Goal: Check status

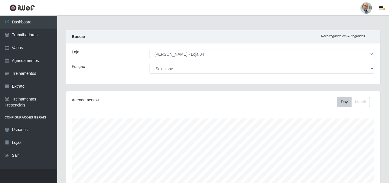
select select "251"
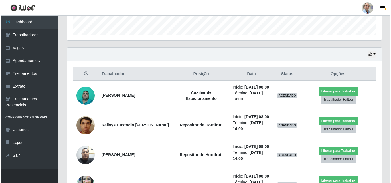
scroll to position [209, 0]
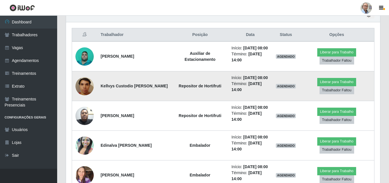
click at [86, 95] on img at bounding box center [85, 86] width 18 height 24
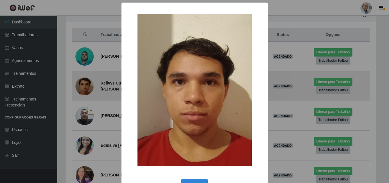
scroll to position [119, 311]
click at [86, 95] on div "× OK Cancel" at bounding box center [195, 91] width 391 height 183
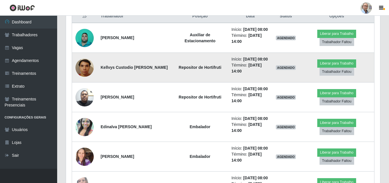
scroll to position [238, 0]
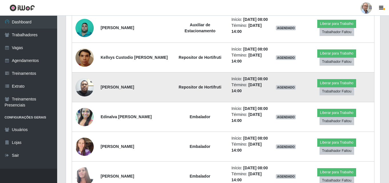
click at [86, 100] on img at bounding box center [85, 87] width 18 height 24
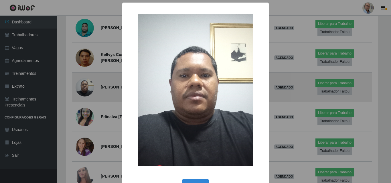
click at [86, 105] on div "× OK Cancel" at bounding box center [195, 91] width 391 height 183
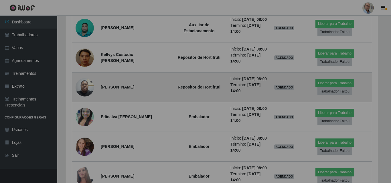
scroll to position [119, 314]
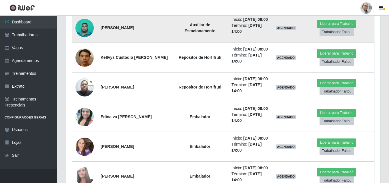
click at [82, 33] on img at bounding box center [85, 28] width 18 height 24
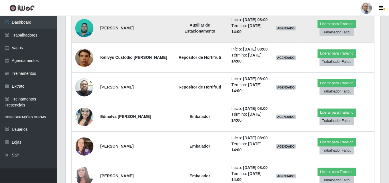
scroll to position [119, 311]
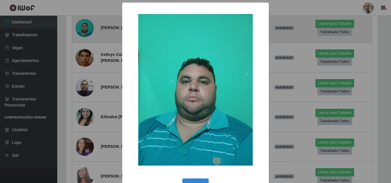
click at [82, 33] on div "× OK Cancel" at bounding box center [195, 91] width 391 height 183
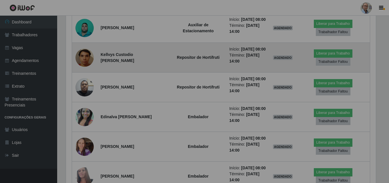
scroll to position [119, 314]
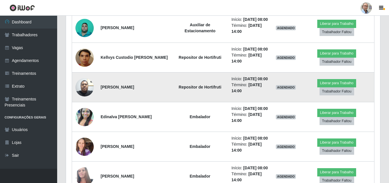
click at [83, 100] on img at bounding box center [85, 87] width 18 height 24
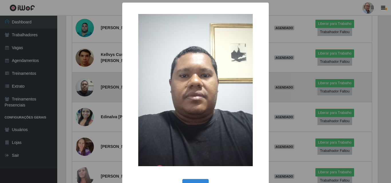
click at [83, 101] on div "× OK Cancel" at bounding box center [195, 91] width 391 height 183
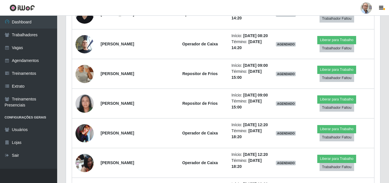
scroll to position [667, 0]
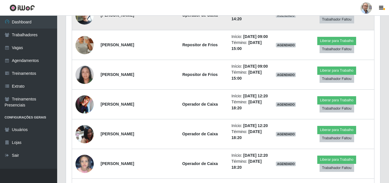
click at [84, 27] on img at bounding box center [85, 15] width 18 height 24
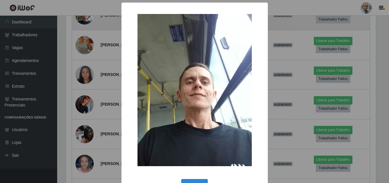
scroll to position [119, 311]
click at [84, 99] on div "× OK Cancel" at bounding box center [195, 91] width 391 height 183
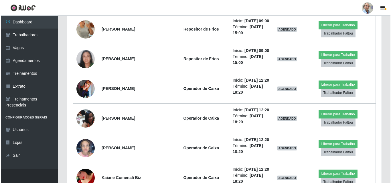
scroll to position [695, 0]
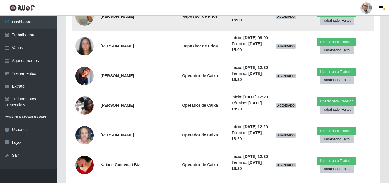
click at [85, 29] on img at bounding box center [85, 16] width 18 height 25
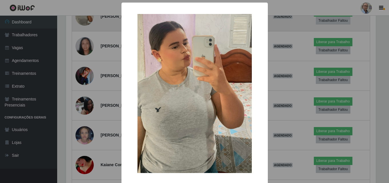
scroll to position [119, 311]
click at [85, 109] on div "× OK Cancel" at bounding box center [195, 91] width 391 height 183
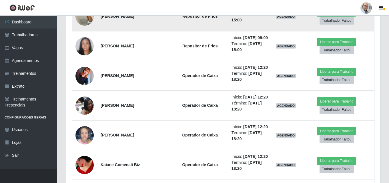
scroll to position [0, 0]
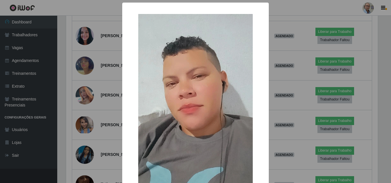
click at [85, 122] on div "× OK Cancel" at bounding box center [195, 91] width 391 height 183
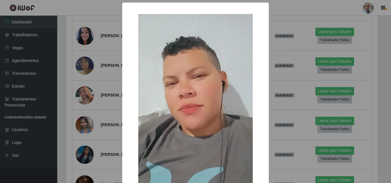
click at [85, 122] on div "× OK Cancel" at bounding box center [195, 91] width 391 height 183
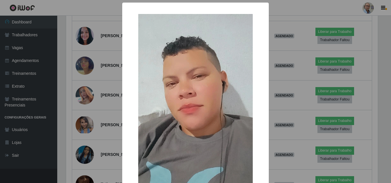
click at [85, 122] on div "× OK Cancel" at bounding box center [195, 91] width 391 height 183
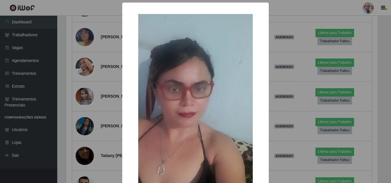
click at [85, 130] on div "× OK Cancel" at bounding box center [195, 91] width 391 height 183
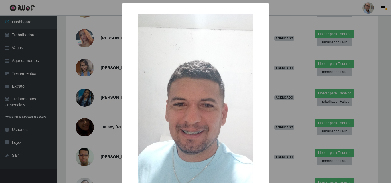
click at [85, 135] on div "× OK Cancel" at bounding box center [195, 91] width 391 height 183
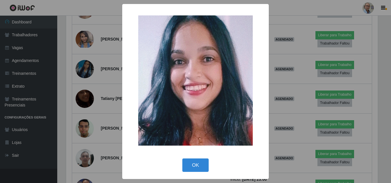
click at [85, 143] on div "× OK Cancel" at bounding box center [195, 91] width 391 height 183
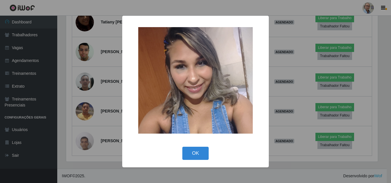
click at [85, 143] on div "× OK Cancel" at bounding box center [195, 91] width 391 height 183
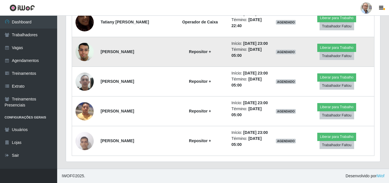
click at [83, 64] on img at bounding box center [85, 52] width 18 height 24
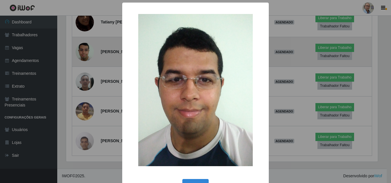
click at [83, 134] on div "× OK Cancel" at bounding box center [195, 91] width 391 height 183
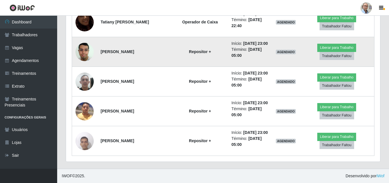
click at [83, 94] on img at bounding box center [85, 82] width 18 height 24
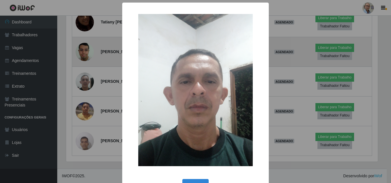
click at [83, 134] on div "× OK Cancel" at bounding box center [195, 91] width 391 height 183
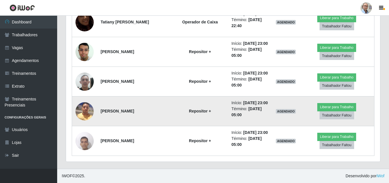
click at [83, 124] on img at bounding box center [85, 111] width 18 height 24
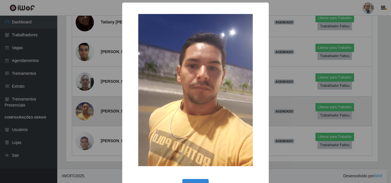
click at [83, 144] on div "× OK Cancel" at bounding box center [195, 91] width 391 height 183
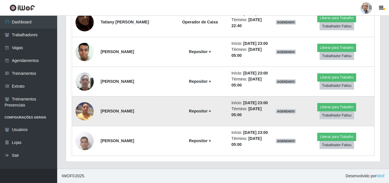
click at [83, 124] on img at bounding box center [85, 111] width 18 height 24
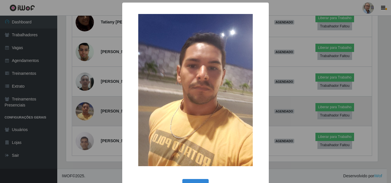
click at [83, 144] on div "× OK Cancel" at bounding box center [195, 91] width 391 height 183
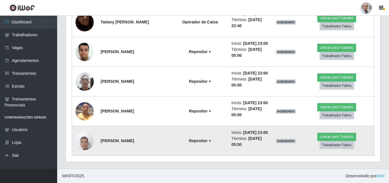
click at [87, 141] on img at bounding box center [85, 141] width 18 height 24
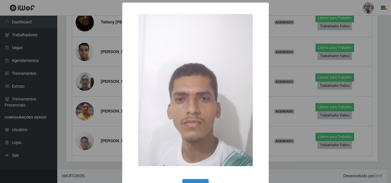
click at [88, 140] on div "× OK Cancel" at bounding box center [195, 91] width 391 height 183
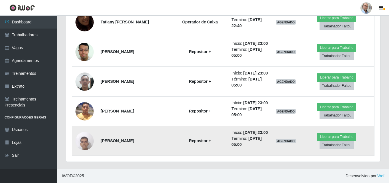
click at [86, 139] on img at bounding box center [85, 141] width 18 height 24
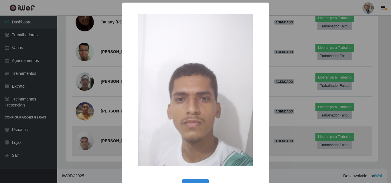
click at [86, 139] on div "× OK Cancel" at bounding box center [195, 91] width 391 height 183
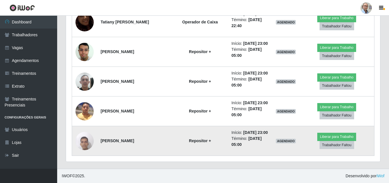
click at [86, 139] on img at bounding box center [85, 141] width 18 height 24
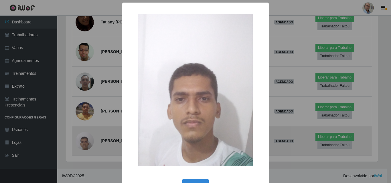
click at [86, 139] on div "× OK Cancel" at bounding box center [195, 91] width 391 height 183
